Goal: Task Accomplishment & Management: Use online tool/utility

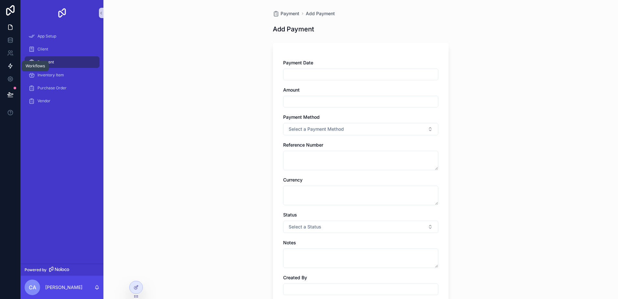
click at [14, 69] on link at bounding box center [10, 65] width 20 height 13
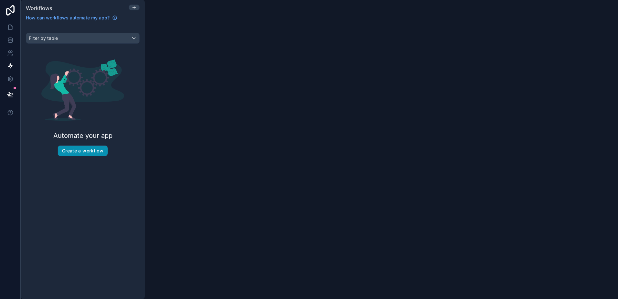
click at [88, 152] on button "Create a workflow" at bounding box center [83, 150] width 50 height 10
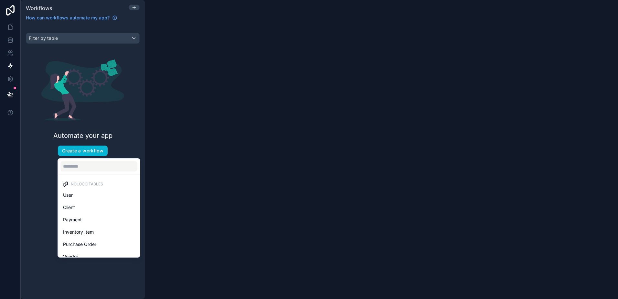
click at [143, 97] on div "scrollable content" at bounding box center [309, 149] width 618 height 299
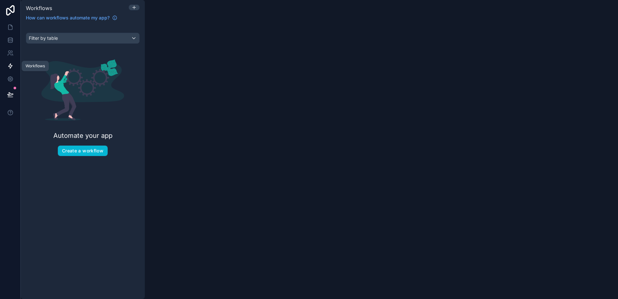
click at [12, 67] on icon at bounding box center [10, 66] width 6 height 6
click at [12, 38] on icon at bounding box center [10, 39] width 4 height 3
